Goal: Task Accomplishment & Management: Complete application form

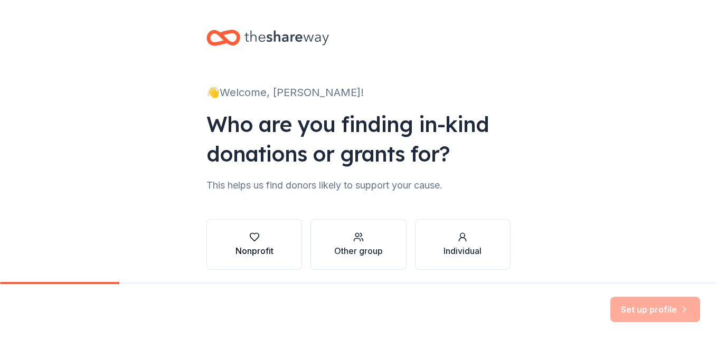
click at [251, 245] on div "Nonprofit" at bounding box center [254, 250] width 38 height 13
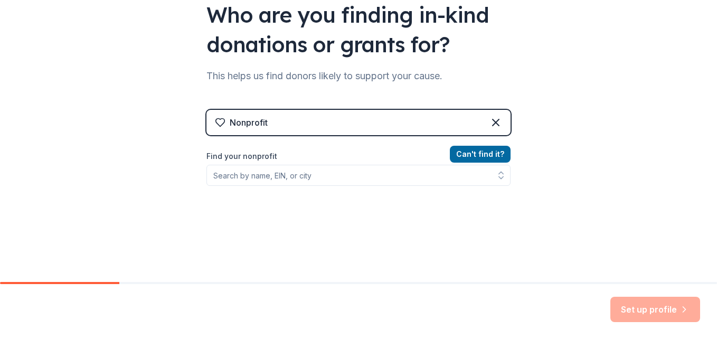
scroll to position [110, 0]
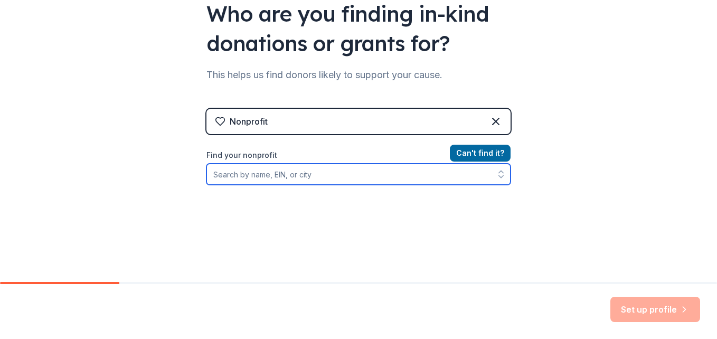
click at [292, 175] on input "Find your nonprofit" at bounding box center [358, 174] width 304 height 21
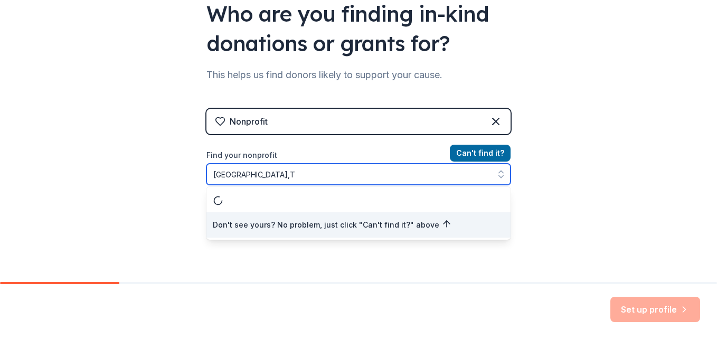
type input "[GEOGRAPHIC_DATA],[GEOGRAPHIC_DATA]"
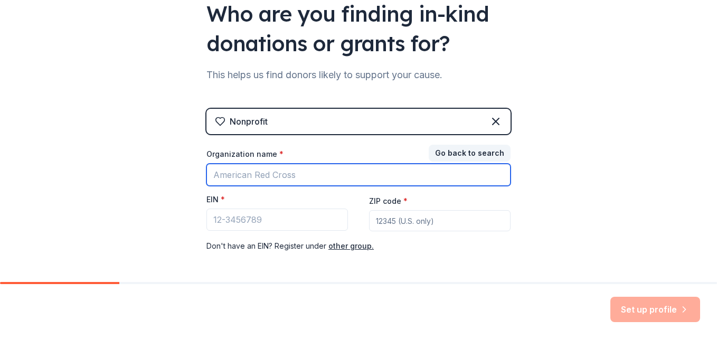
click at [292, 175] on input "Organization name *" at bounding box center [358, 175] width 304 height 22
type input "j"
click at [264, 176] on input "Just a Queen Empowering Women" at bounding box center [358, 175] width 304 height 22
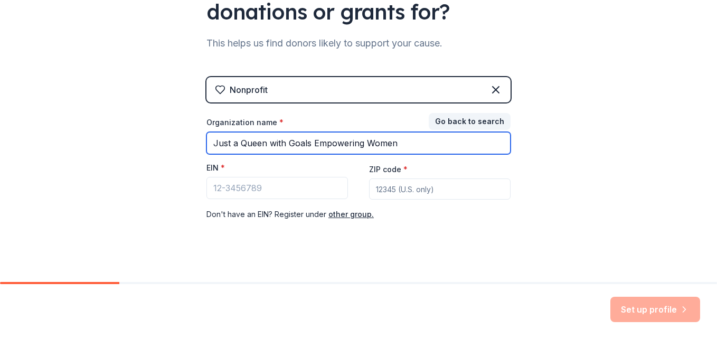
scroll to position [153, 0]
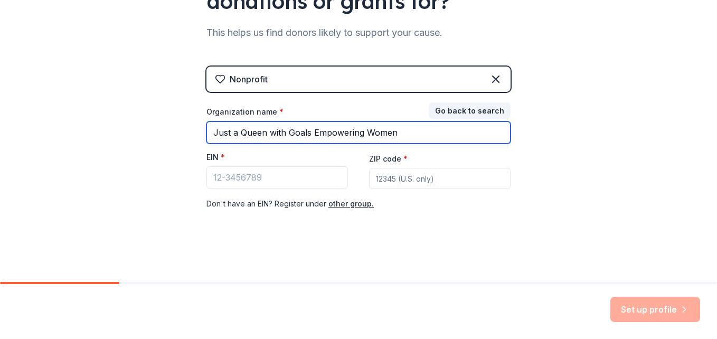
type input "Just a Queen with Goals Empowering Women"
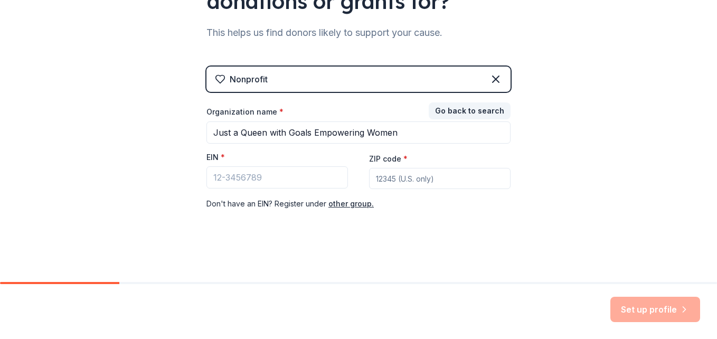
click at [397, 179] on input "ZIP code *" at bounding box center [439, 178] width 141 height 21
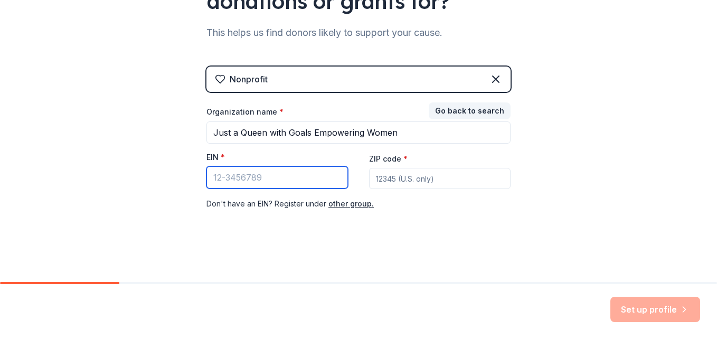
click at [289, 174] on input "EIN *" at bounding box center [276, 177] width 141 height 22
type input "[US_EMPLOYER_IDENTIFICATION_NUMBER]"
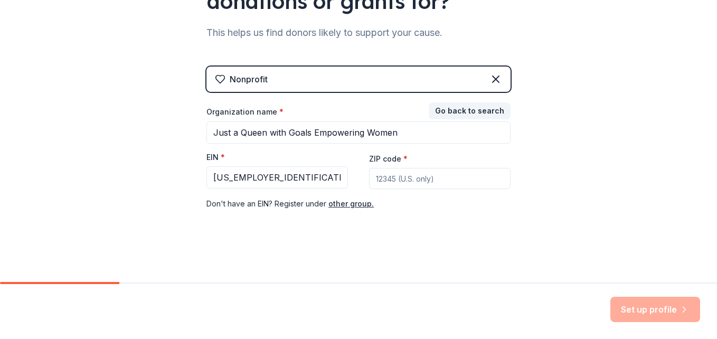
click at [397, 185] on input "ZIP code *" at bounding box center [439, 178] width 141 height 21
type input "76010"
click at [667, 302] on button "Set up profile" at bounding box center [655, 309] width 90 height 25
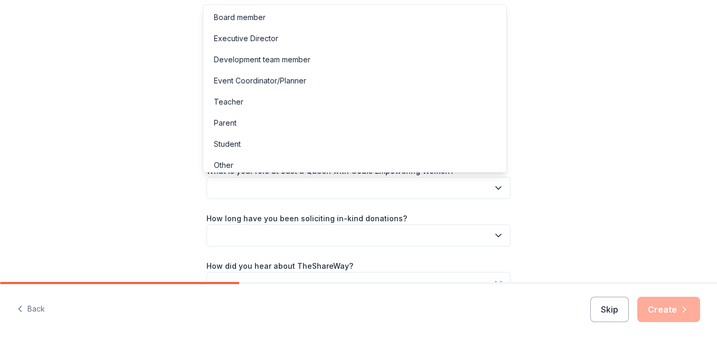
click at [494, 181] on button "button" at bounding box center [358, 188] width 304 height 22
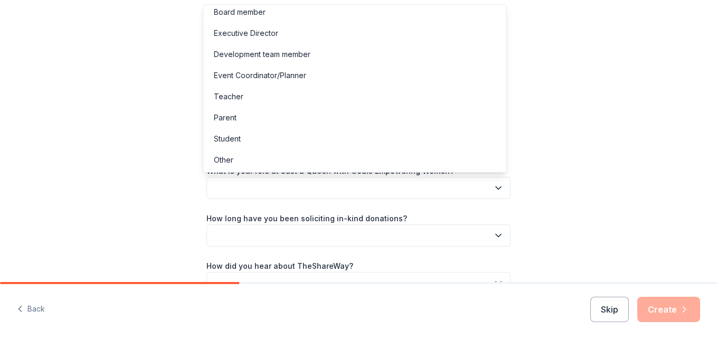
scroll to position [6, 0]
click at [451, 167] on div "Other" at bounding box center [354, 159] width 299 height 21
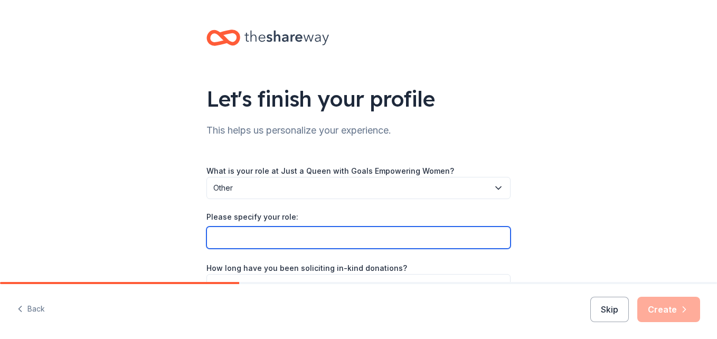
click at [460, 233] on input "Please specify your role:" at bounding box center [358, 237] width 304 height 22
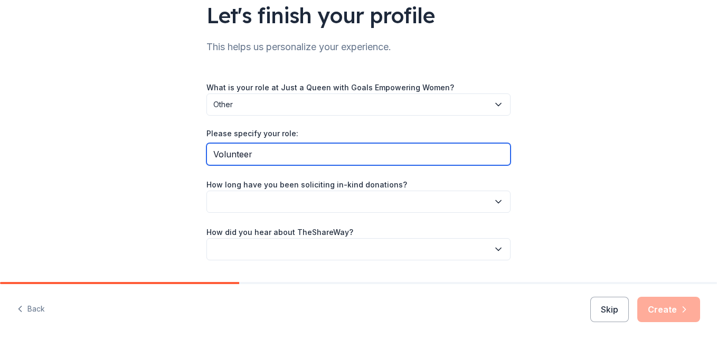
scroll to position [102, 0]
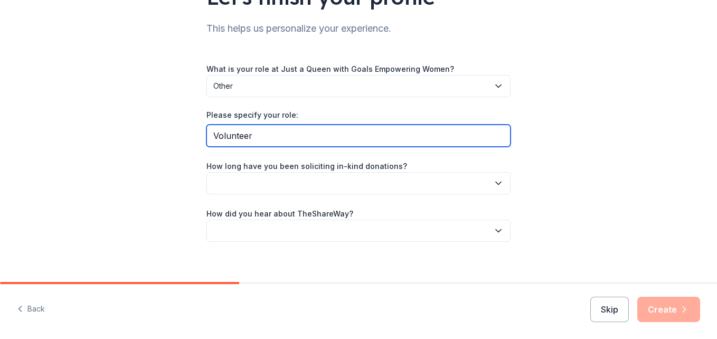
type input "Volunteer"
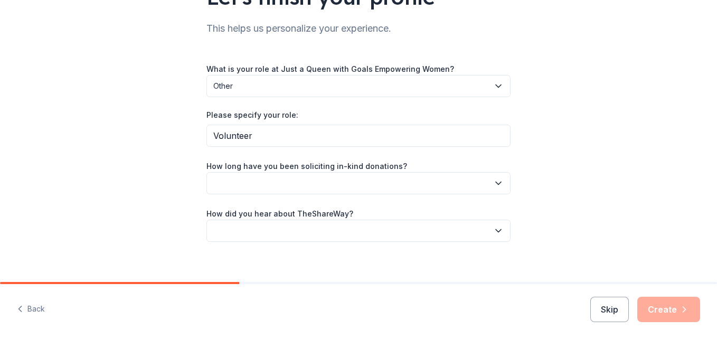
click at [498, 182] on icon "button" at bounding box center [498, 183] width 11 height 11
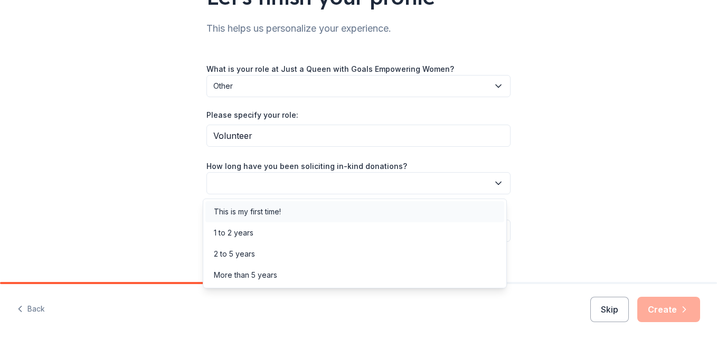
click at [464, 213] on div "This is my first time!" at bounding box center [354, 211] width 299 height 21
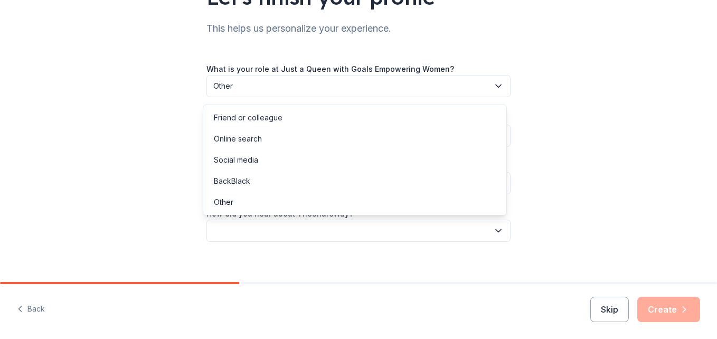
click at [488, 227] on button "button" at bounding box center [358, 231] width 304 height 22
click at [454, 146] on div "Online search" at bounding box center [354, 138] width 299 height 21
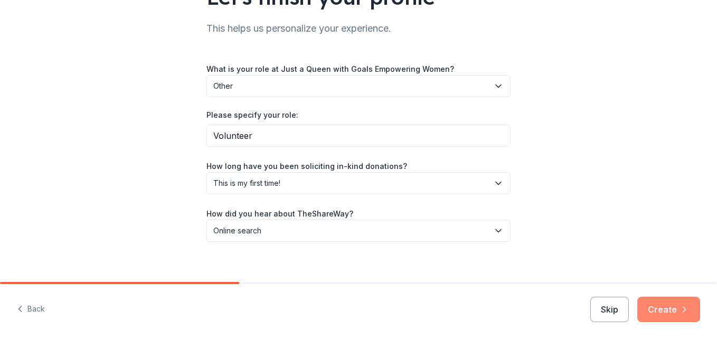
click at [688, 309] on icon "button" at bounding box center [684, 309] width 11 height 11
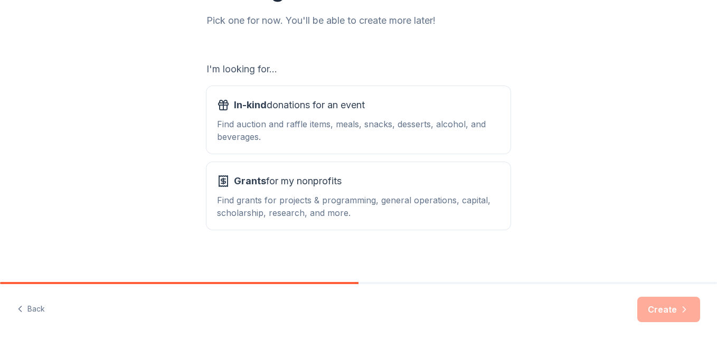
scroll to position [144, 0]
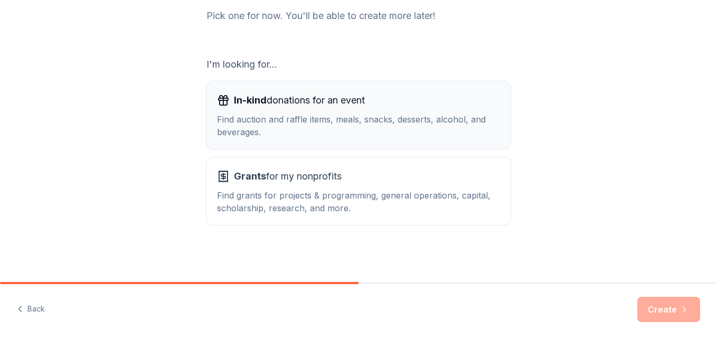
click at [443, 121] on div "Find auction and raffle items, meals, snacks, desserts, alcohol, and beverages." at bounding box center [358, 125] width 283 height 25
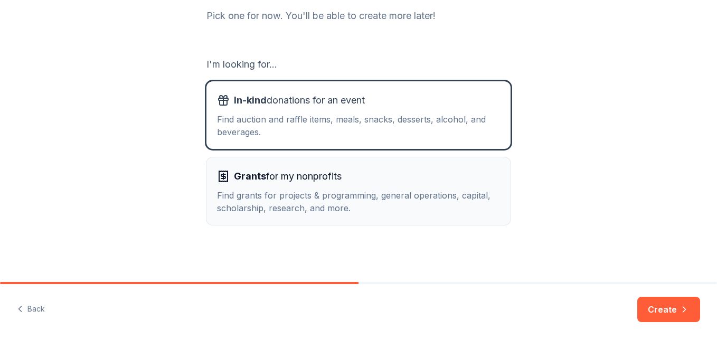
click at [461, 202] on div "Find grants for projects & programming, general operations, capital, scholarshi…" at bounding box center [358, 201] width 283 height 25
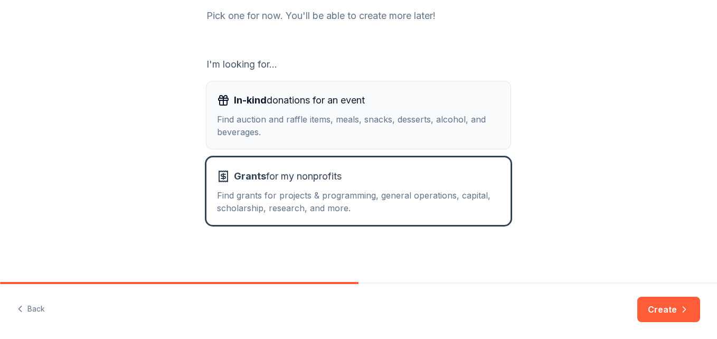
click at [450, 97] on div "In-kind donations for an event" at bounding box center [358, 100] width 283 height 17
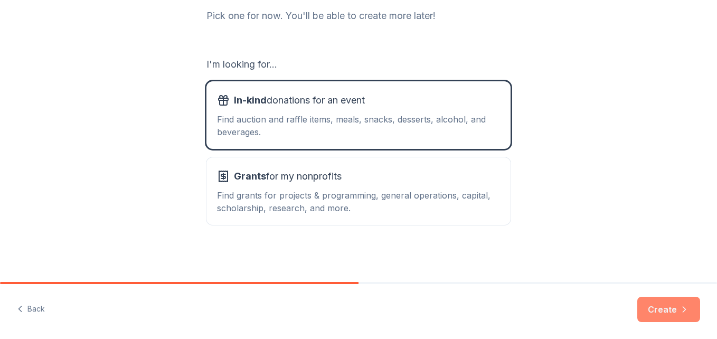
click at [672, 322] on button "Create" at bounding box center [668, 309] width 63 height 25
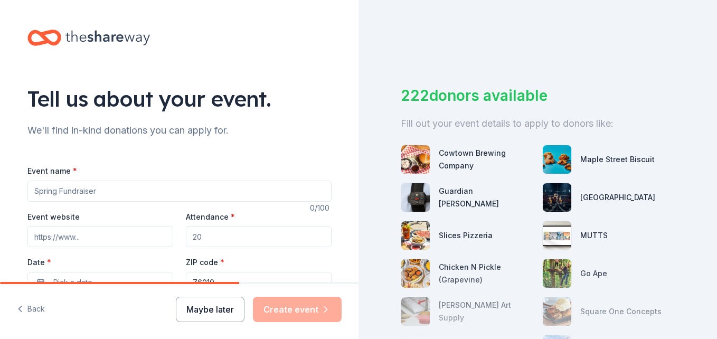
click at [229, 306] on button "Maybe later" at bounding box center [210, 309] width 69 height 25
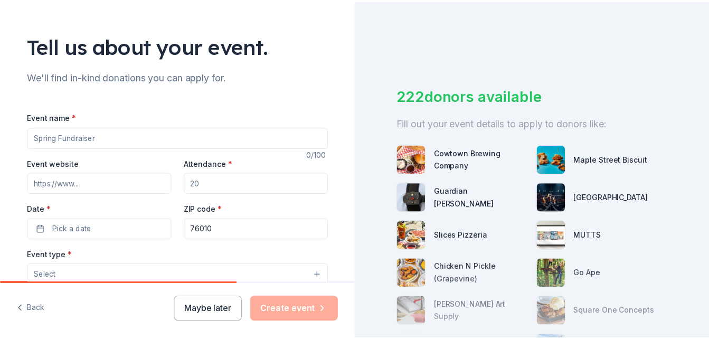
scroll to position [97, 0]
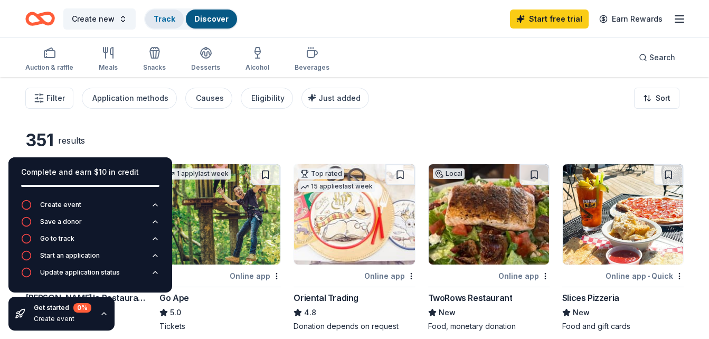
click at [169, 20] on link "Track" at bounding box center [165, 18] width 22 height 9
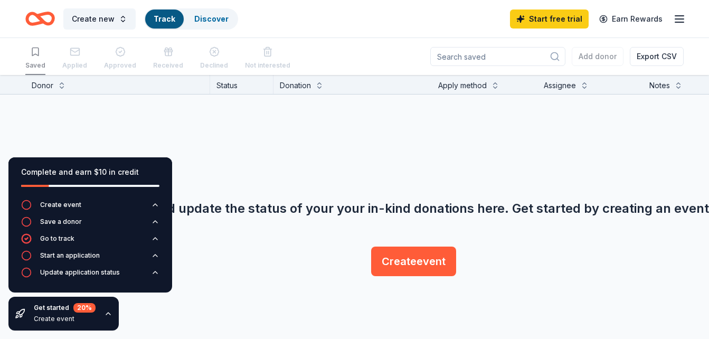
scroll to position [1, 0]
click at [196, 23] on link "Discover" at bounding box center [211, 18] width 34 height 9
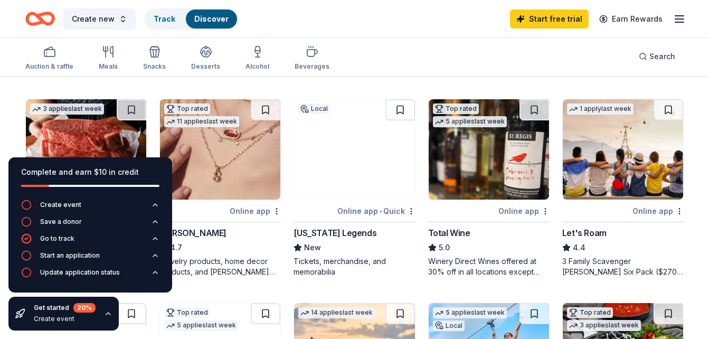
scroll to position [458, 0]
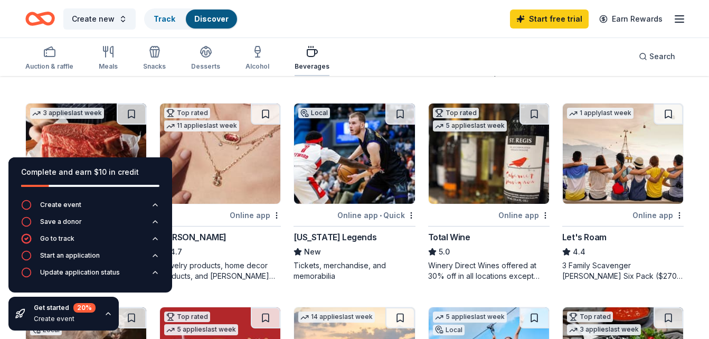
click at [311, 50] on icon "button" at bounding box center [312, 53] width 10 height 7
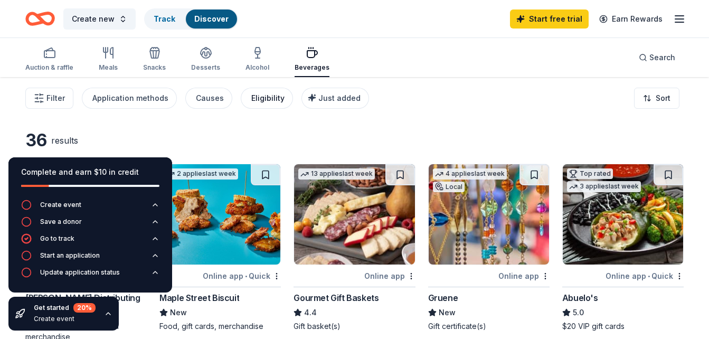
click at [265, 97] on div "Eligibility" at bounding box center [267, 98] width 33 height 13
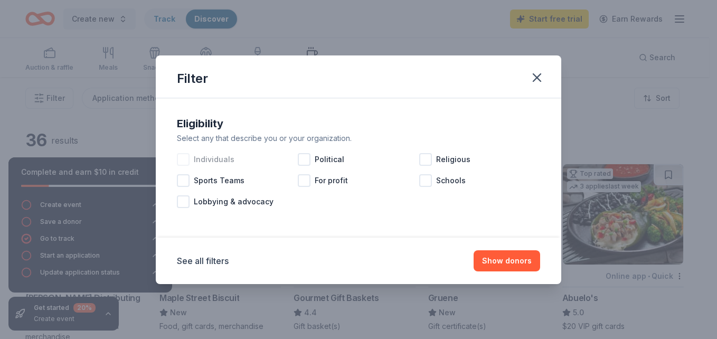
click at [185, 159] on div at bounding box center [183, 159] width 13 height 13
click at [189, 202] on div at bounding box center [183, 201] width 13 height 13
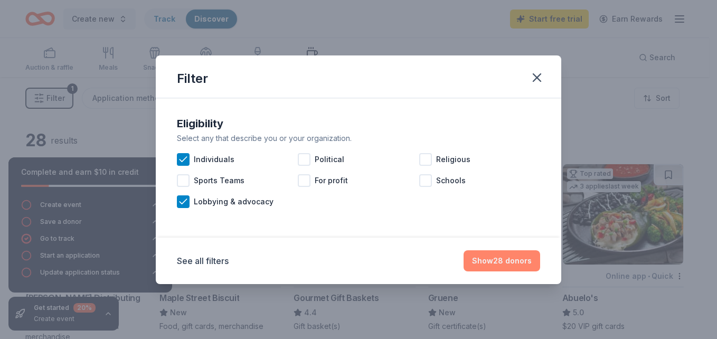
click at [517, 251] on button "Show 28 donors" at bounding box center [502, 260] width 77 height 21
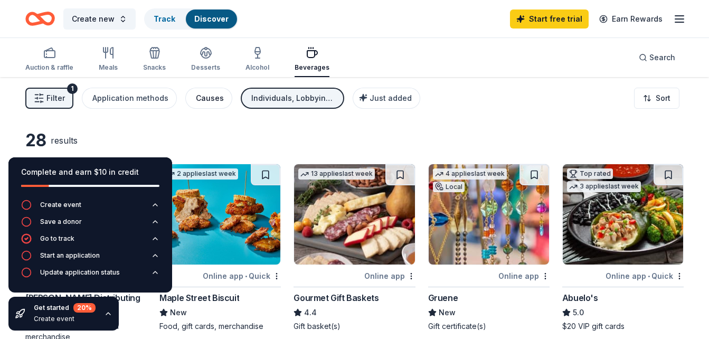
click at [203, 91] on button "Causes" at bounding box center [208, 98] width 47 height 21
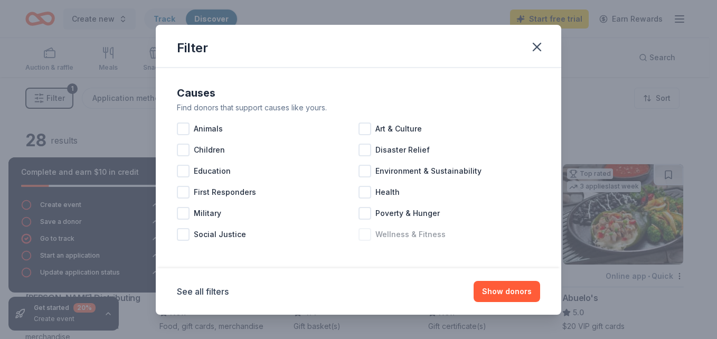
click at [362, 231] on div at bounding box center [364, 234] width 13 height 13
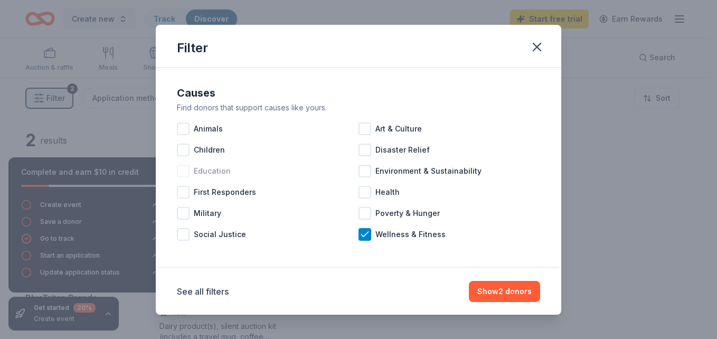
click at [181, 171] on div at bounding box center [183, 171] width 13 height 13
click at [181, 152] on div at bounding box center [183, 150] width 13 height 13
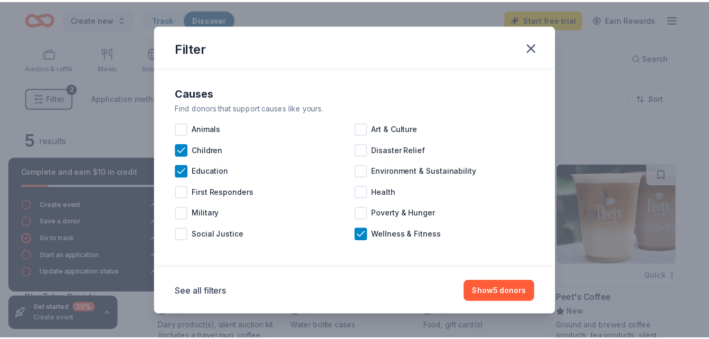
scroll to position [2, 0]
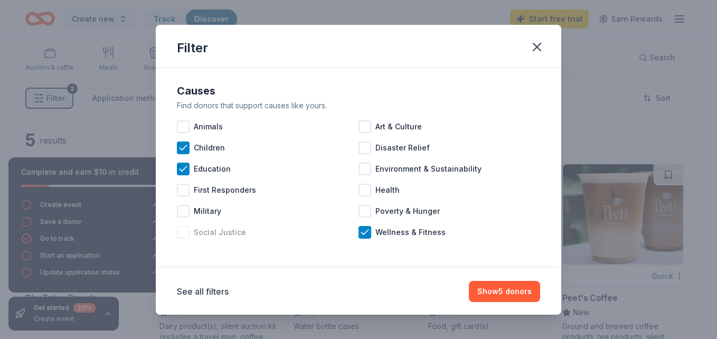
click at [189, 236] on div at bounding box center [183, 232] width 13 height 13
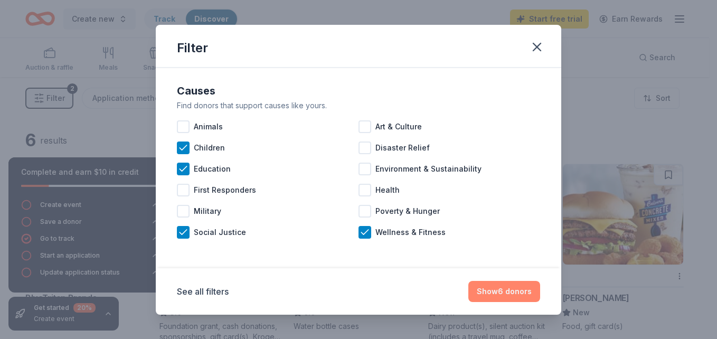
click at [531, 290] on button "Show 6 donors" at bounding box center [504, 291] width 72 height 21
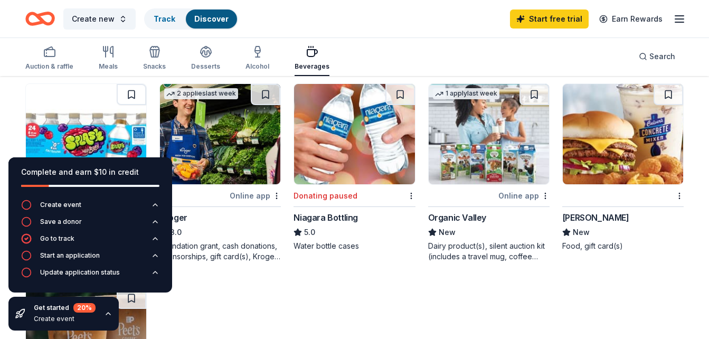
scroll to position [77, 0]
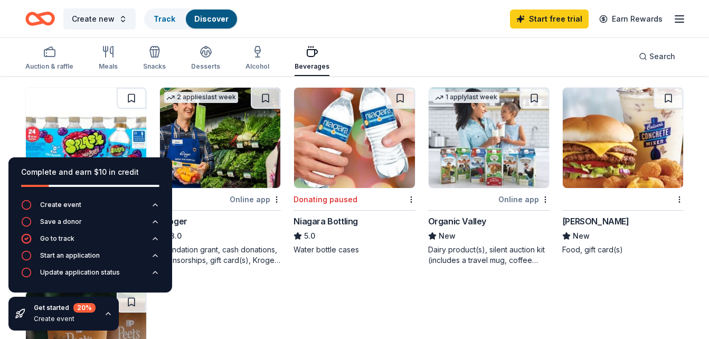
click at [241, 157] on img at bounding box center [220, 138] width 120 height 100
click at [156, 55] on icon "button" at bounding box center [155, 53] width 10 height 7
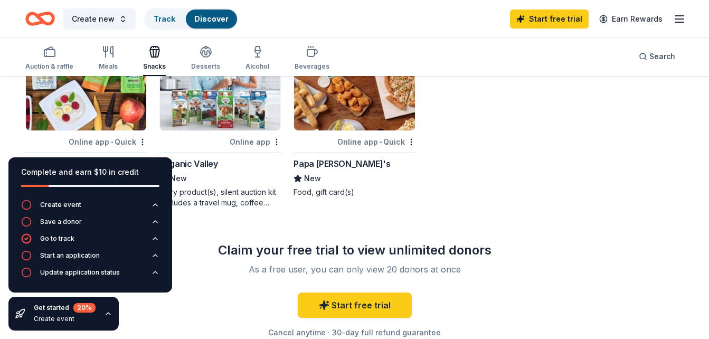
scroll to position [359, 0]
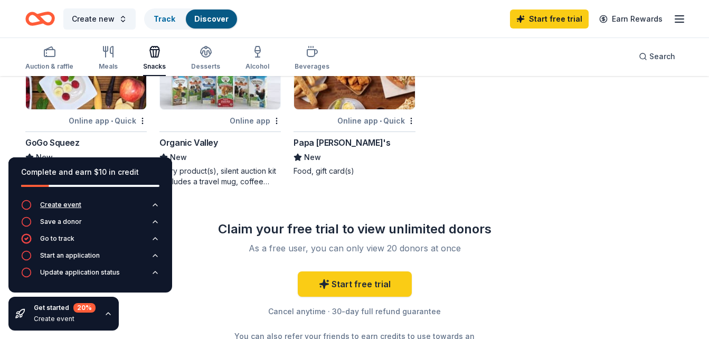
click at [158, 206] on icon "button" at bounding box center [155, 205] width 8 height 8
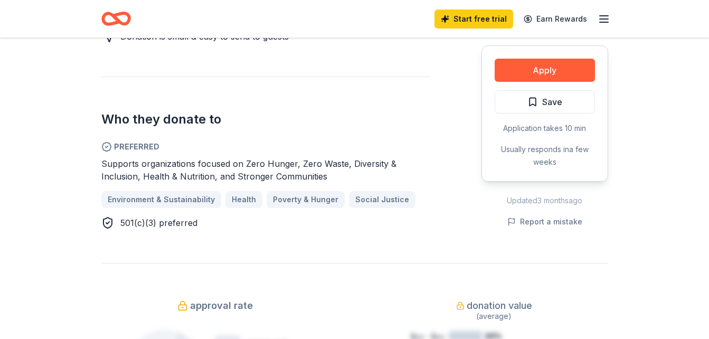
scroll to position [591, 0]
